Goal: Book appointment/travel/reservation

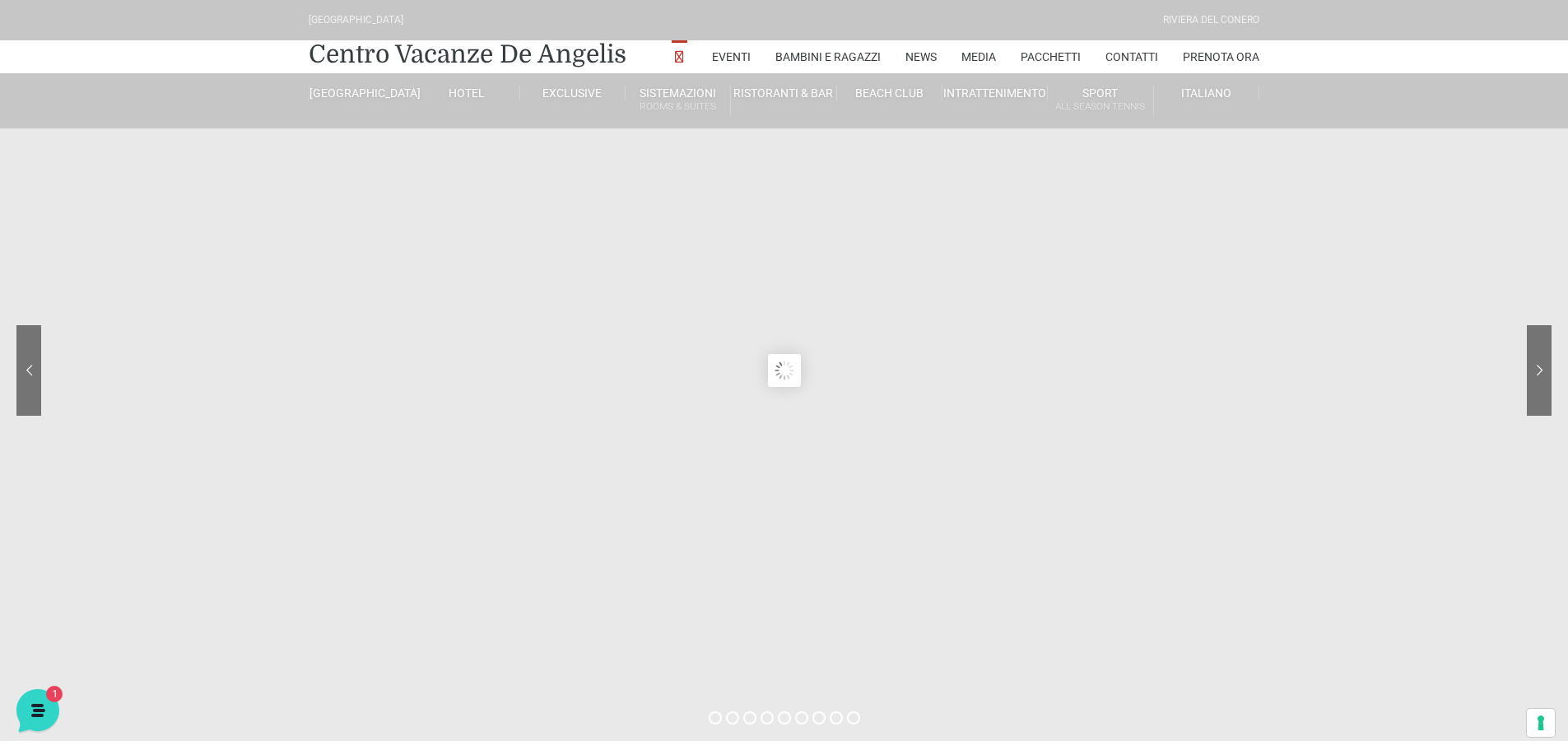
scroll to position [656, 0]
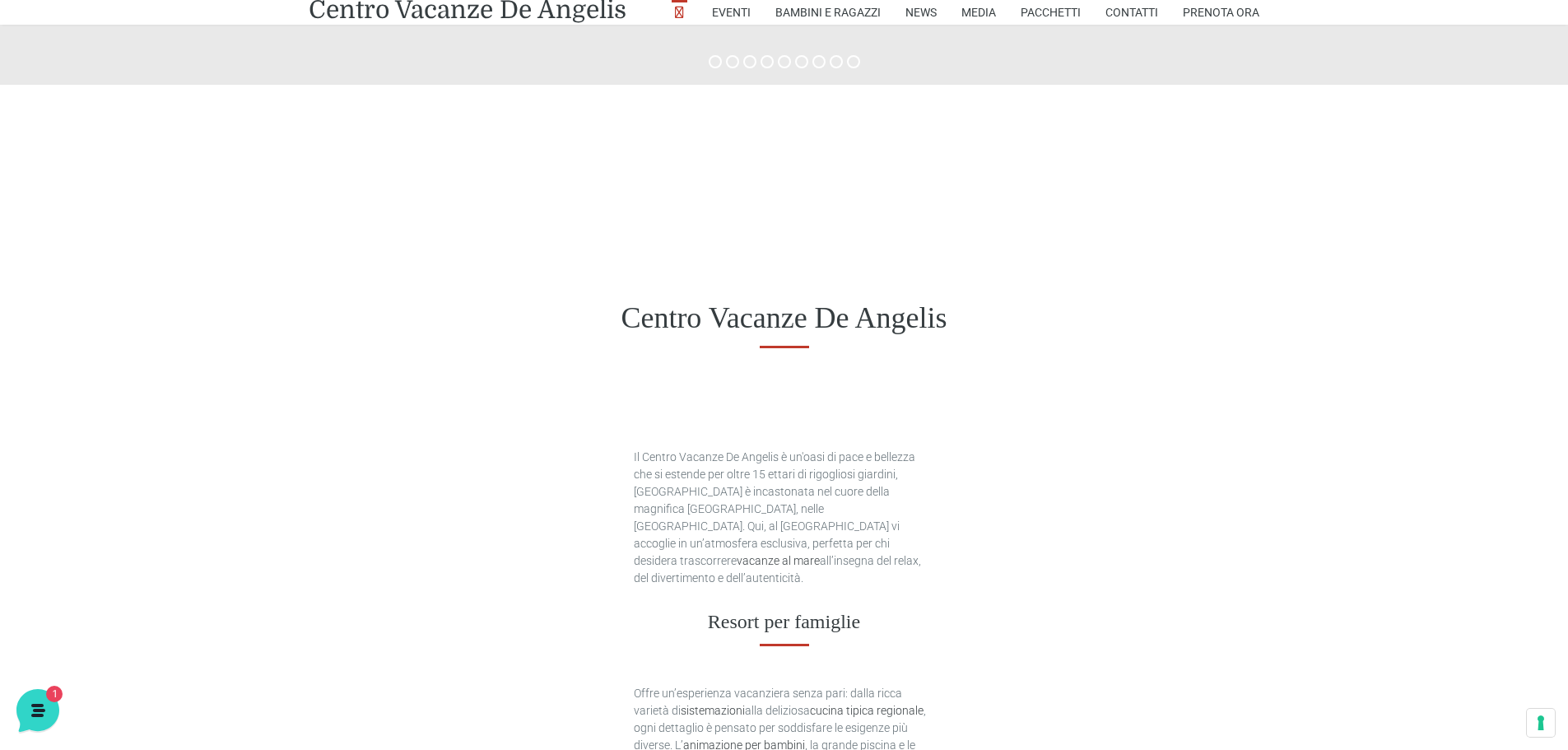
click at [448, 315] on h1 "Centro Vacanze De Angelis" at bounding box center [784, 318] width 951 height 35
click at [575, 337] on div "Centro Vacanze De Angelis" at bounding box center [784, 318] width 1568 height 128
click at [367, 266] on div "Centro Vacanze De Angelis" at bounding box center [784, 318] width 1568 height 128
click at [1041, 9] on link "Pacchetti" at bounding box center [1051, 12] width 60 height 25
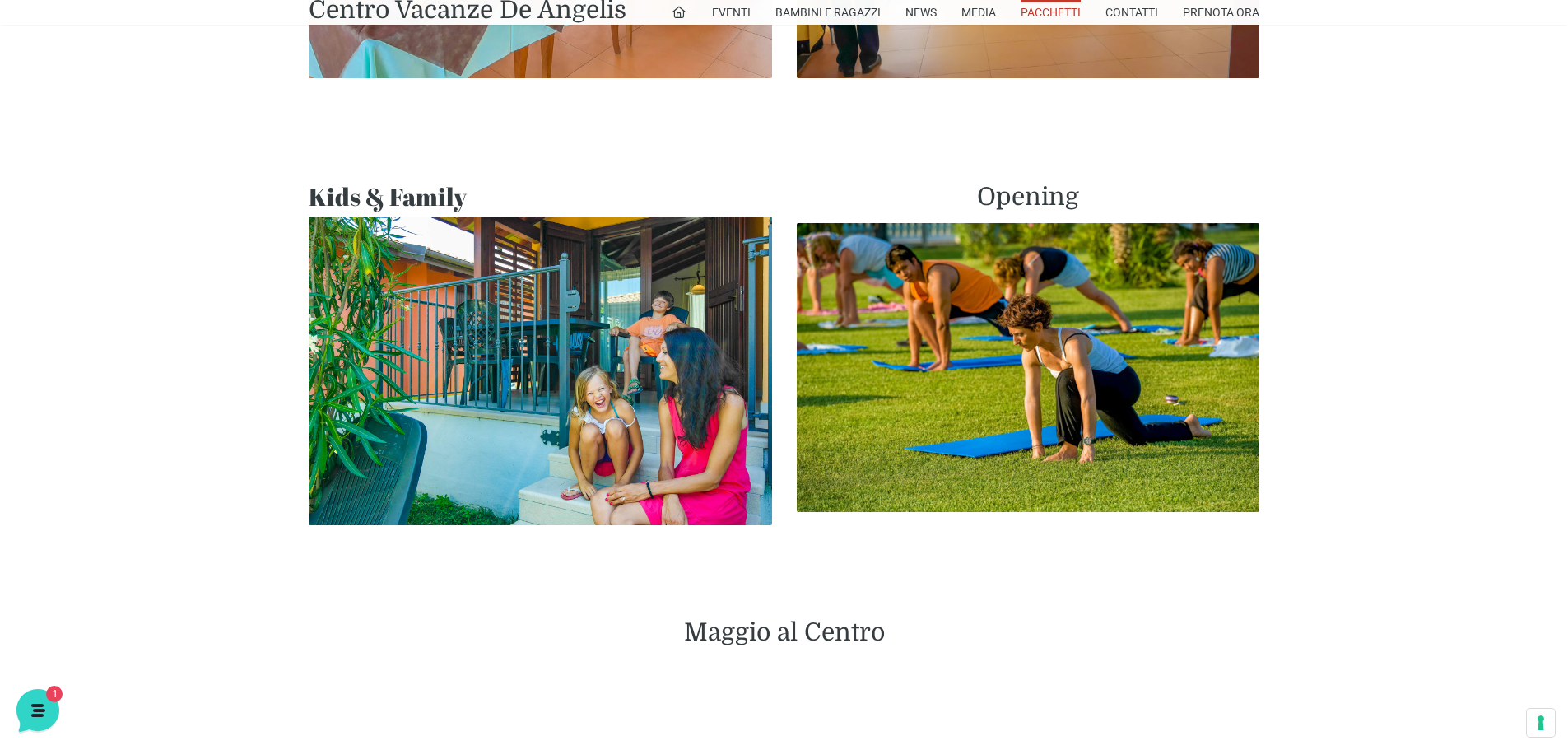
scroll to position [1309, 0]
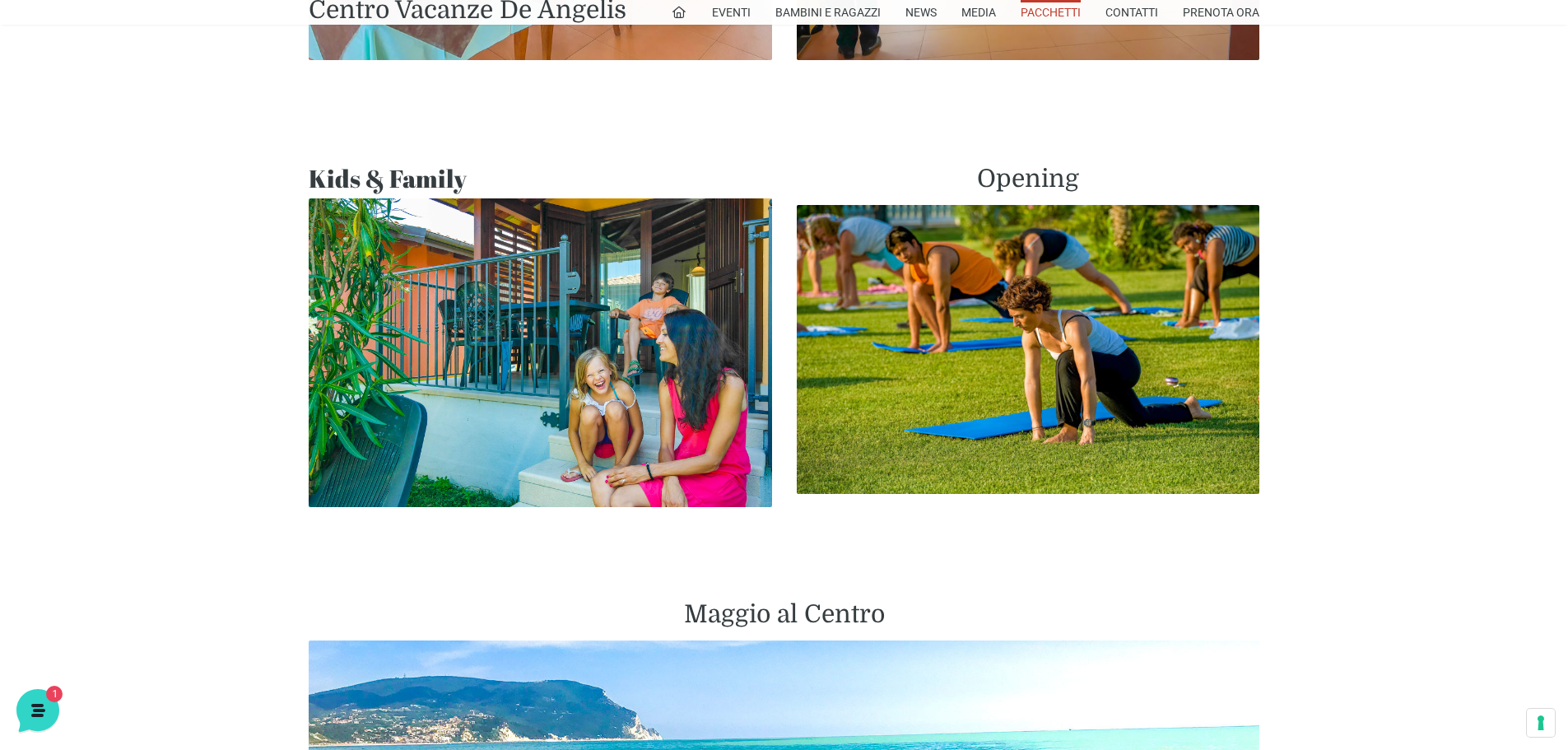
click at [495, 402] on img at bounding box center [540, 352] width 463 height 308
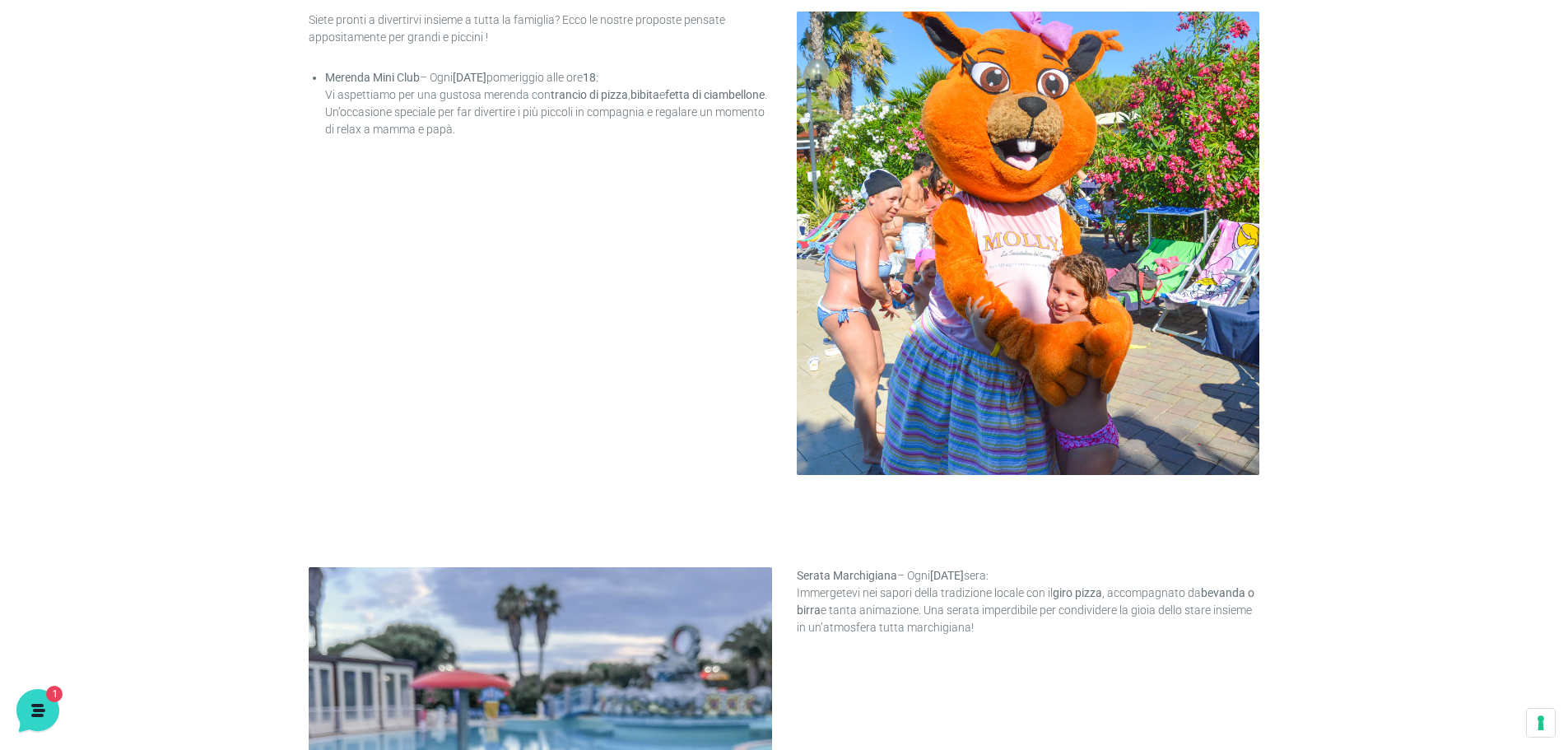
scroll to position [37, 0]
